Goal: Submit feedback/report problem: Submit feedback/report problem

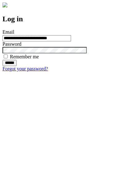
type input "**********"
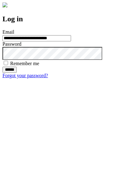
click at [17, 73] on input "******" at bounding box center [9, 70] width 14 height 6
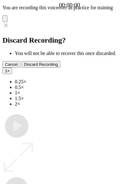
type input "**********"
